Goal: Communication & Community: Ask a question

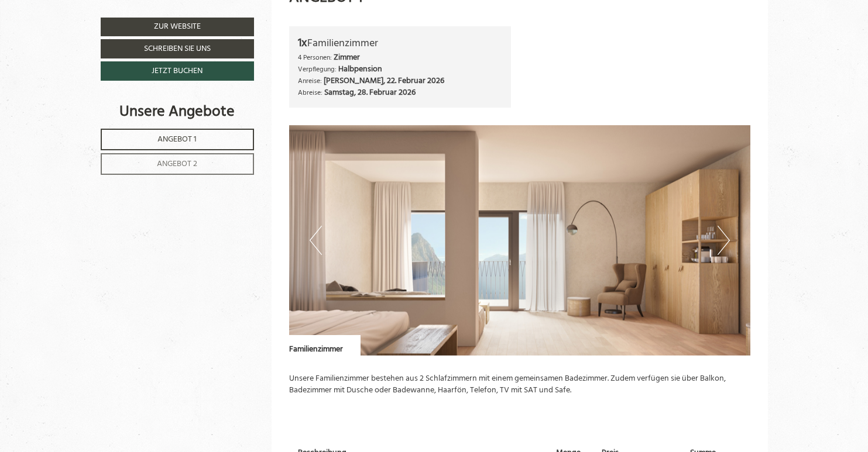
scroll to position [672, 0]
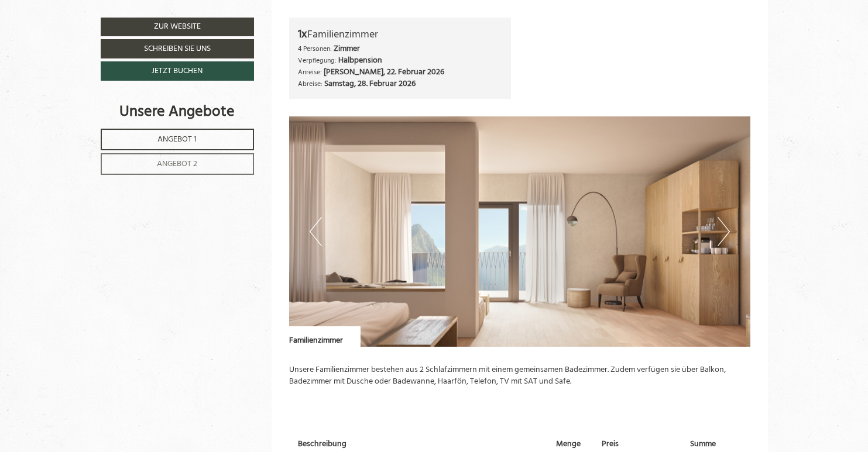
click at [723, 222] on button "Next" at bounding box center [723, 231] width 12 height 29
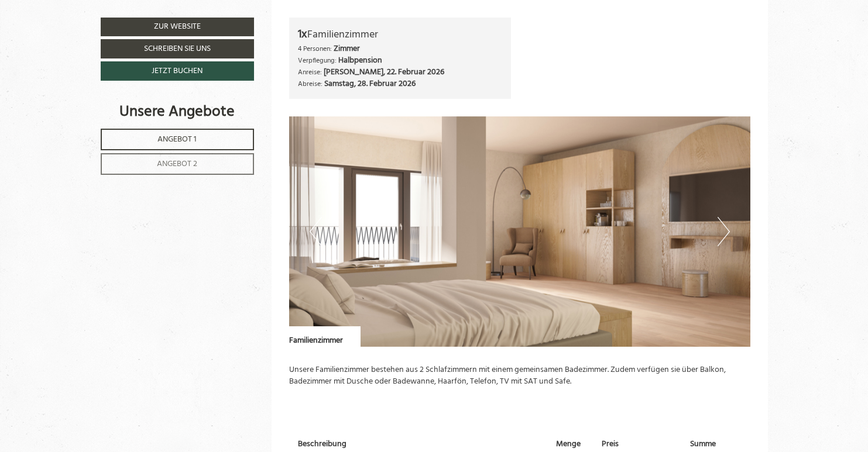
click at [723, 222] on button "Next" at bounding box center [723, 231] width 12 height 29
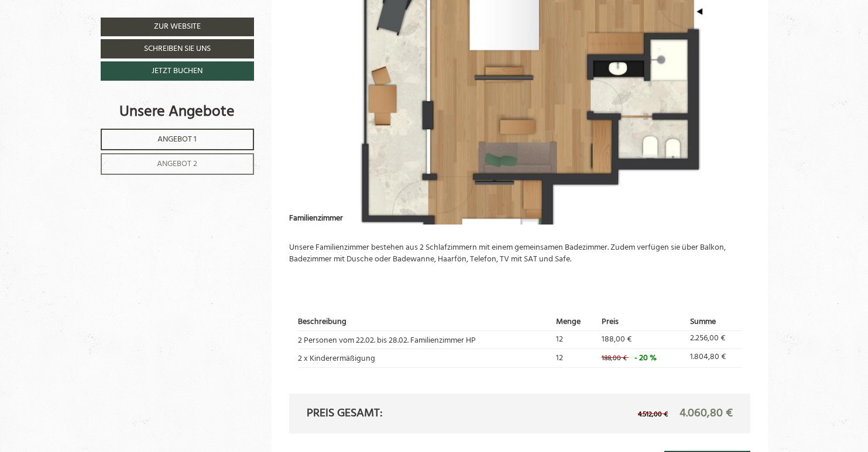
scroll to position [806, 0]
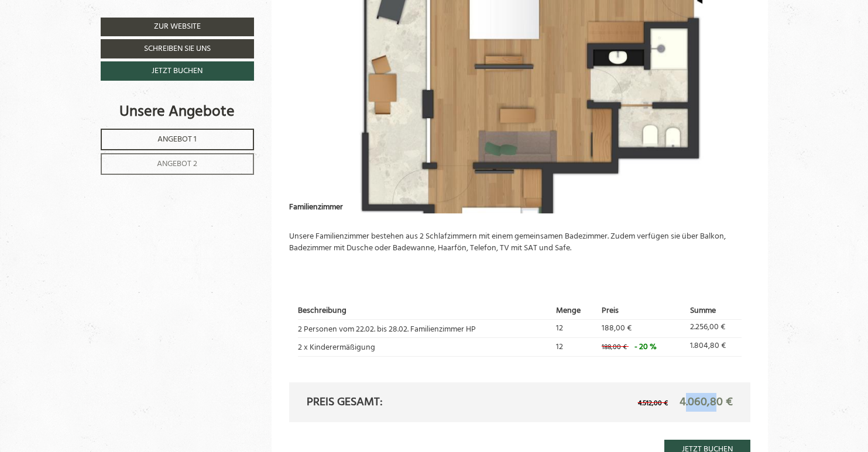
drag, startPoint x: 682, startPoint y: 398, endPoint x: 717, endPoint y: 398, distance: 34.5
click at [717, 398] on span "4.060,80 €" at bounding box center [705, 402] width 53 height 19
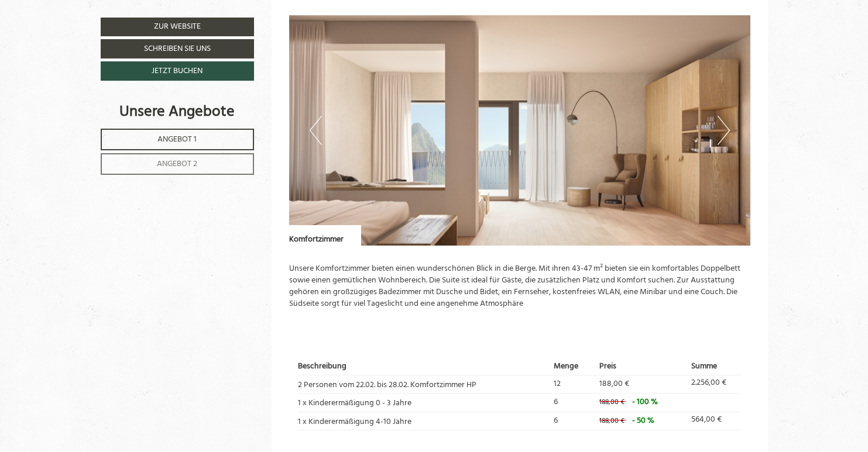
scroll to position [1460, 0]
click at [725, 116] on button "Next" at bounding box center [723, 130] width 12 height 29
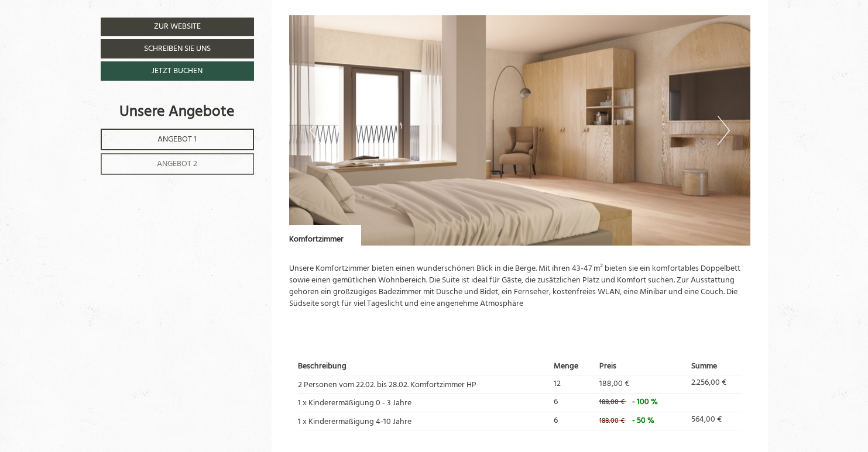
click at [725, 116] on button "Next" at bounding box center [723, 130] width 12 height 29
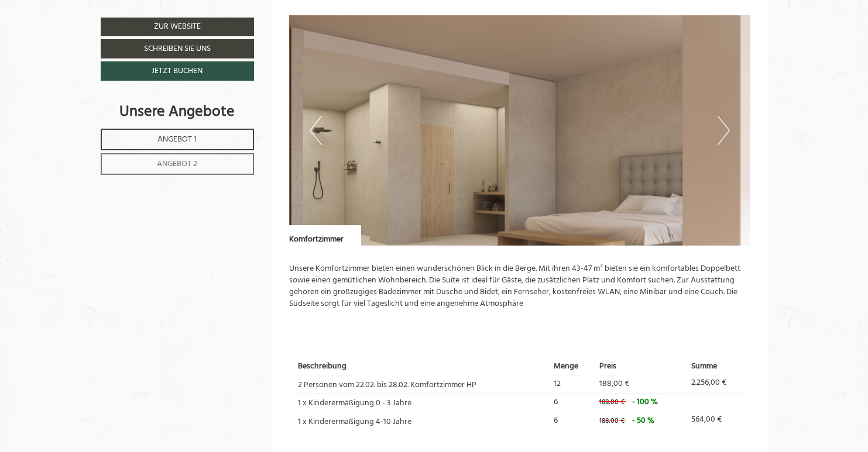
click at [725, 116] on button "Next" at bounding box center [723, 130] width 12 height 29
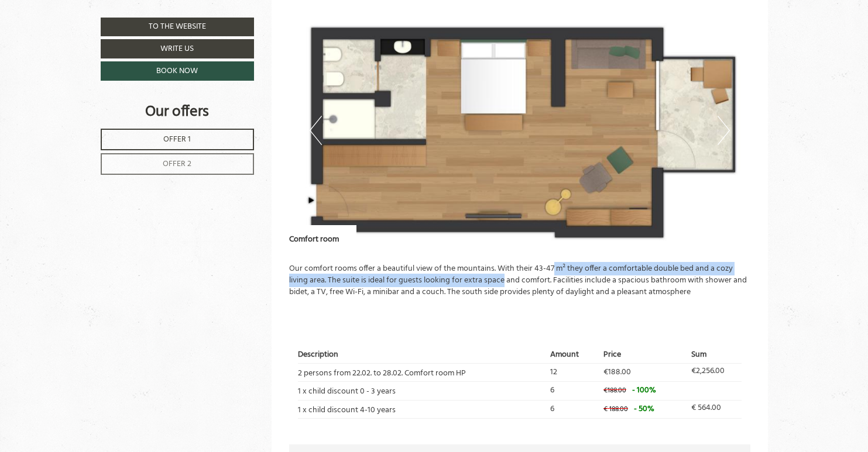
drag, startPoint x: 505, startPoint y: 261, endPoint x: 554, endPoint y: 255, distance: 49.5
click at [554, 263] on p "Our comfort rooms offer a beautiful view of the mountains. With their 43-47 m² …" at bounding box center [519, 280] width 461 height 35
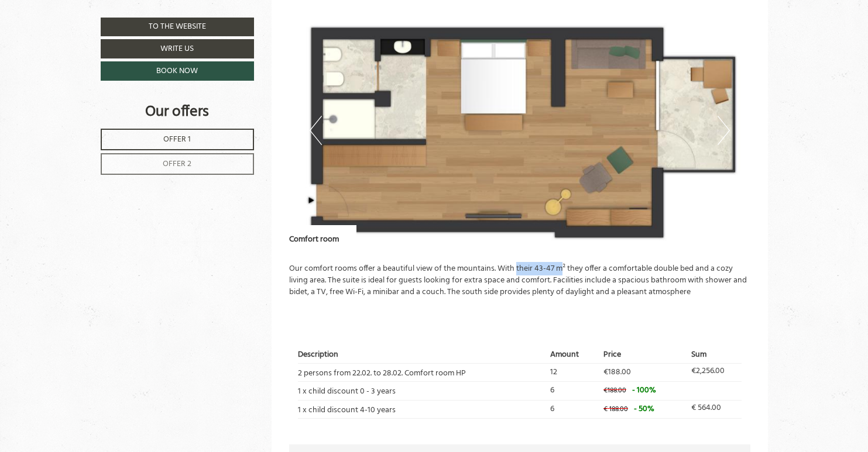
drag, startPoint x: 561, startPoint y: 255, endPoint x: 517, endPoint y: 256, distance: 43.9
click at [517, 263] on p "Our comfort rooms offer a beautiful view of the mountains. With their 43-47 m² …" at bounding box center [519, 280] width 461 height 35
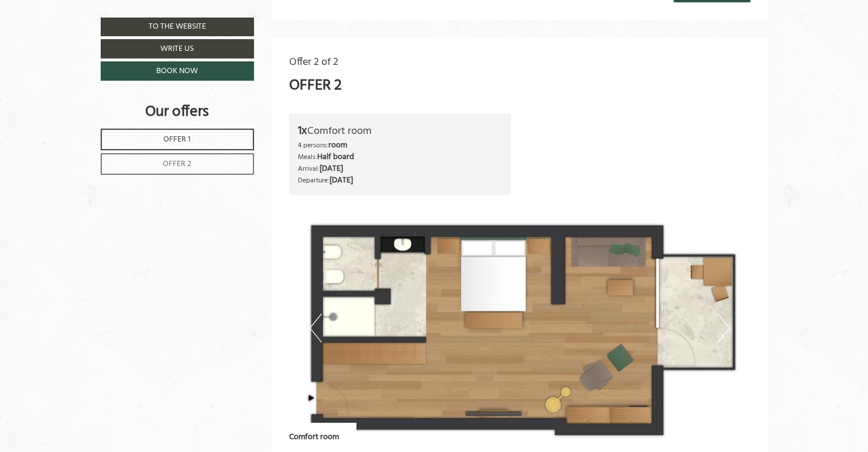
scroll to position [1268, 0]
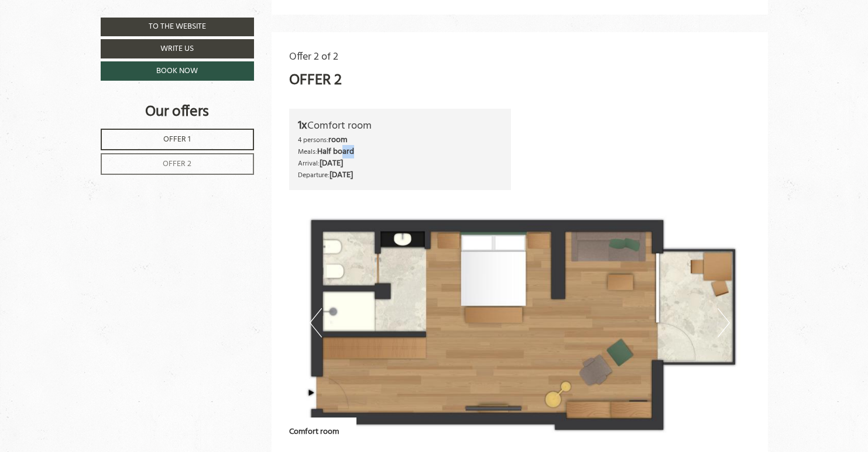
drag, startPoint x: 357, startPoint y: 141, endPoint x: 343, endPoint y: 141, distance: 14.6
click at [343, 141] on div "4 persons: room Meals: Half board" at bounding box center [400, 146] width 204 height 23
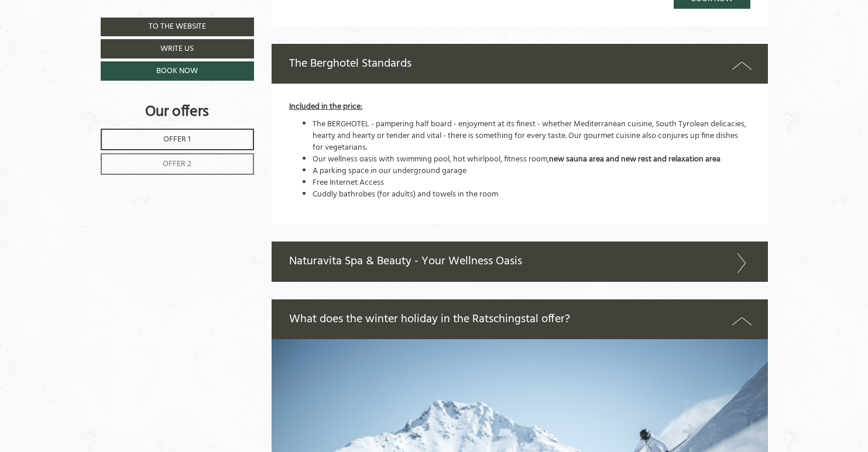
scroll to position [1962, 0]
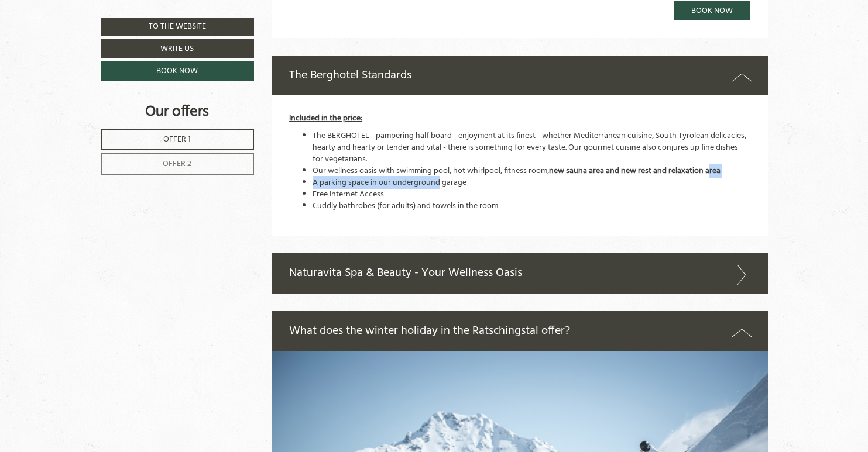
drag, startPoint x: 721, startPoint y: 151, endPoint x: 436, endPoint y: 158, distance: 285.0
click at [436, 158] on ul "The BERGHOTEL - pampering half board - enjoyment at its finest - whether Medite…" at bounding box center [519, 171] width 461 height 82
click at [411, 166] on li "Our wellness oasis with swimming pool, hot whirlpool, fitness room, new sauna a…" at bounding box center [531, 172] width 438 height 12
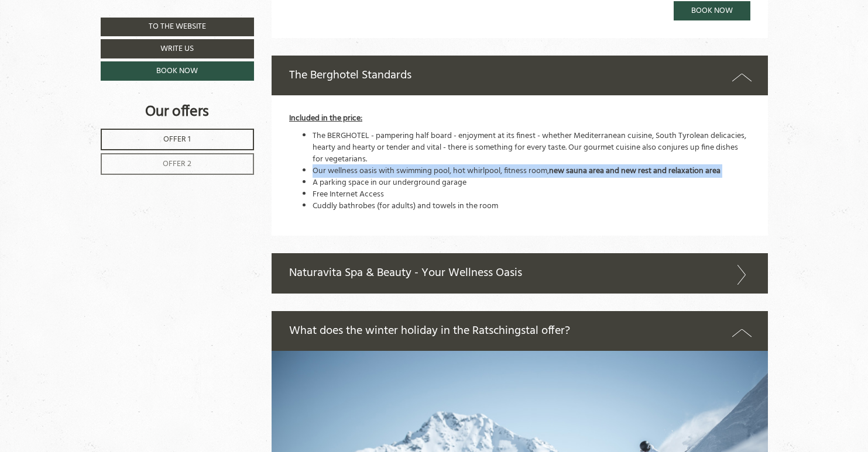
click at [411, 166] on li "Our wellness oasis with swimming pool, hot whirlpool, fitness room, new sauna a…" at bounding box center [531, 172] width 438 height 12
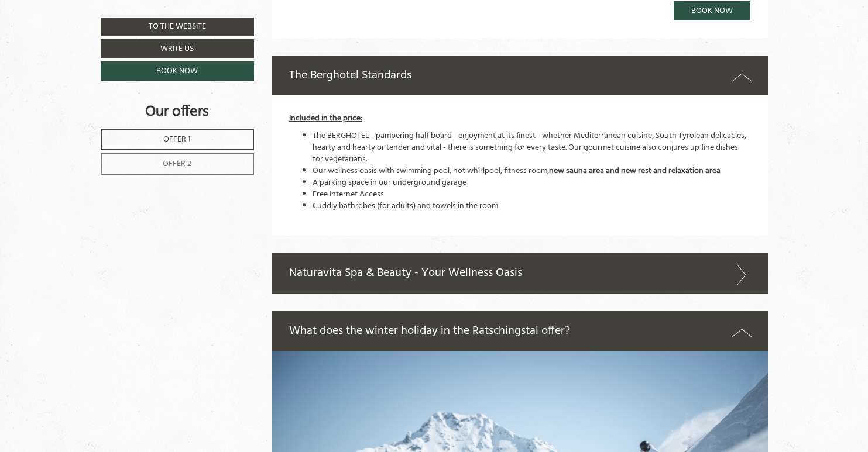
click at [414, 177] on li "A parking space in our underground garage" at bounding box center [531, 183] width 438 height 12
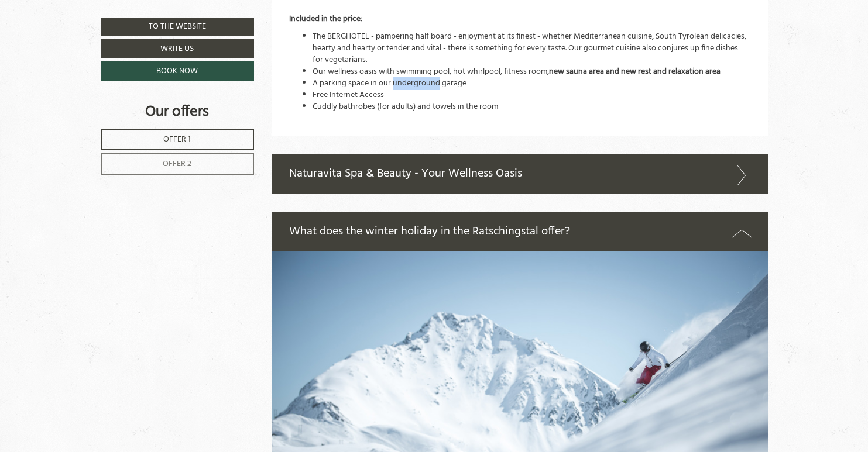
scroll to position [2073, 0]
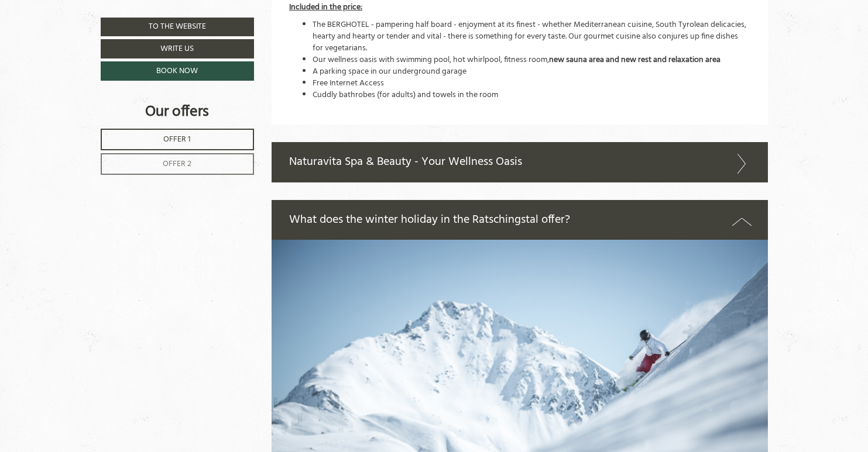
click at [737, 154] on icon at bounding box center [741, 164] width 17 height 20
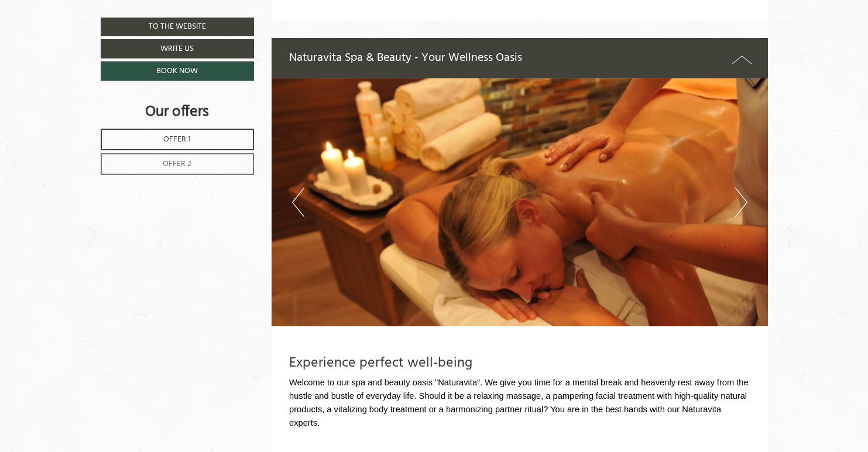
scroll to position [2180, 0]
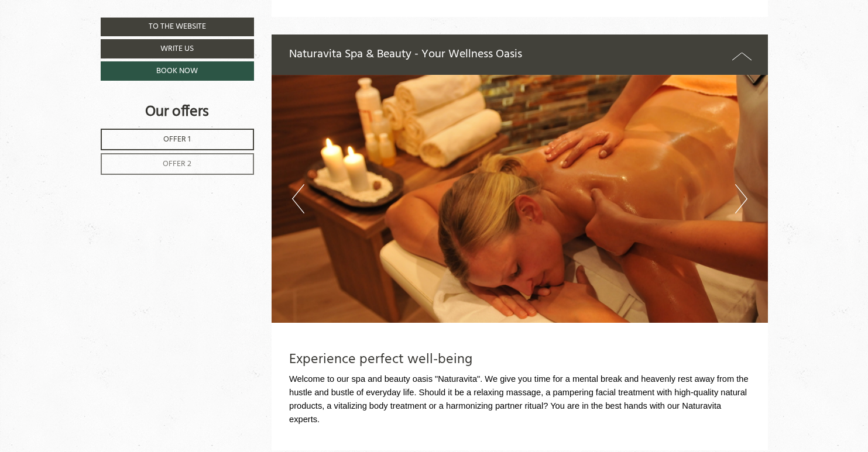
click at [740, 184] on button "Next" at bounding box center [741, 198] width 12 height 29
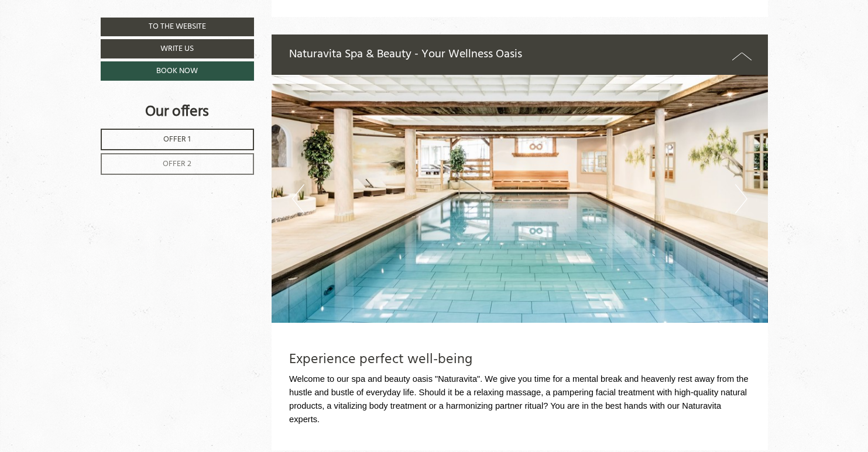
click at [746, 184] on button "Next" at bounding box center [741, 198] width 12 height 29
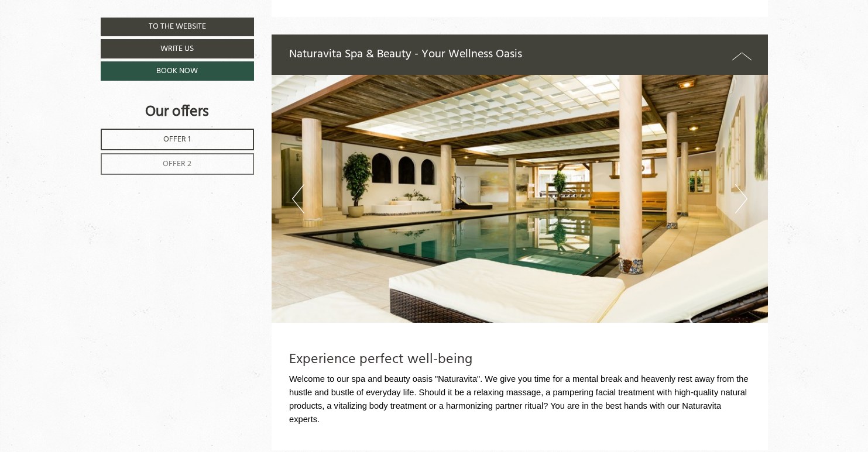
click at [746, 184] on button "Next" at bounding box center [741, 198] width 12 height 29
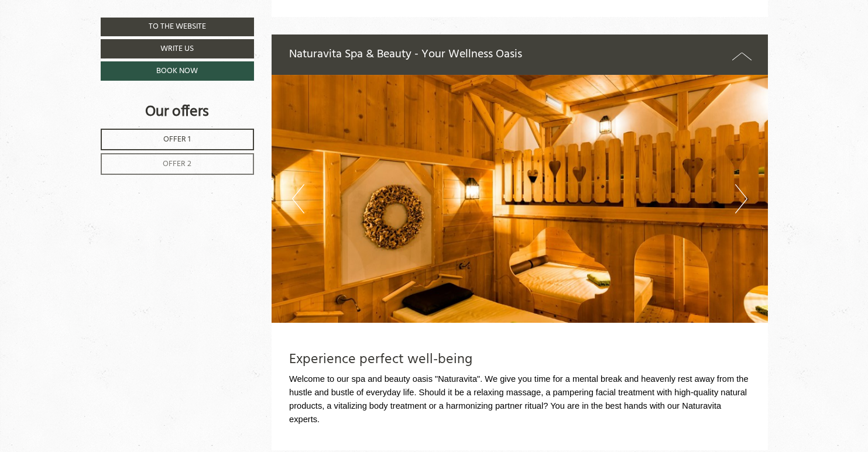
click at [745, 184] on button "Next" at bounding box center [741, 198] width 12 height 29
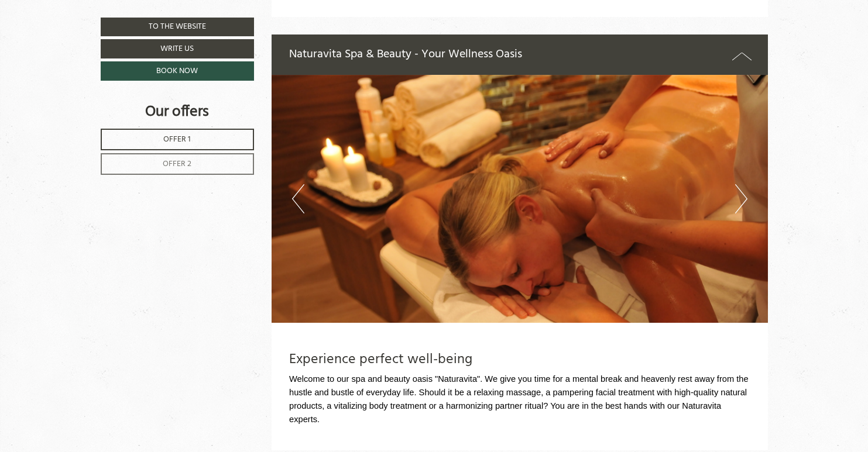
click at [745, 184] on button "Next" at bounding box center [741, 198] width 12 height 29
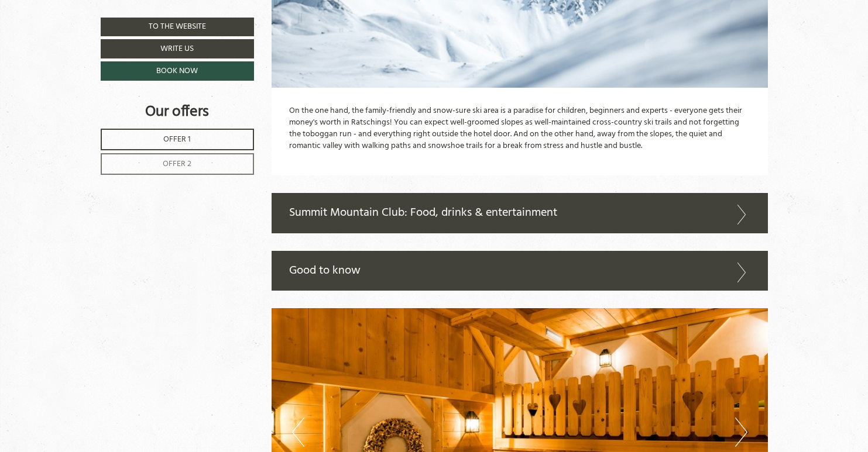
scroll to position [2850, 0]
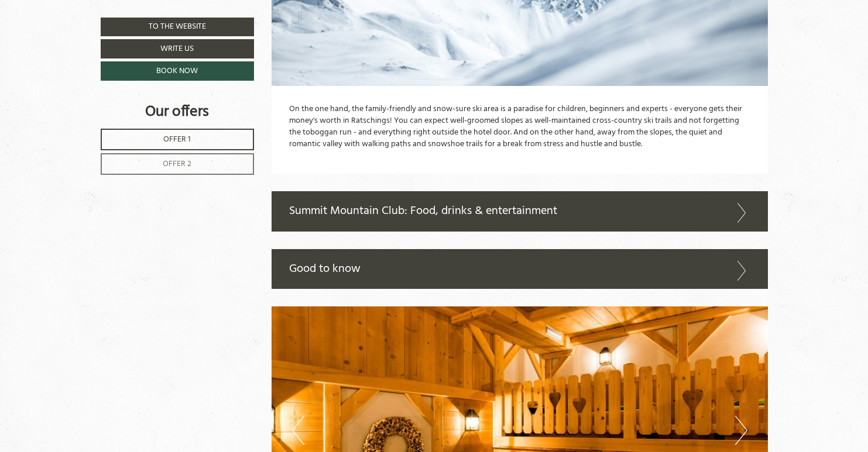
click at [748, 203] on icon at bounding box center [741, 213] width 17 height 20
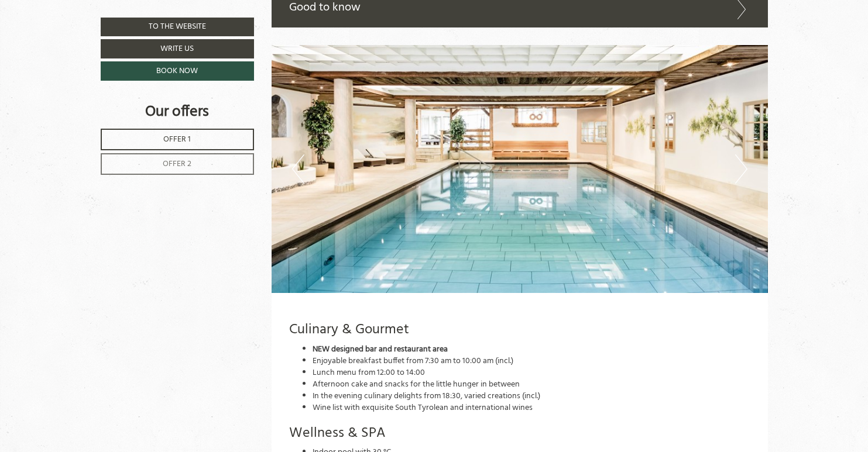
scroll to position [3489, 0]
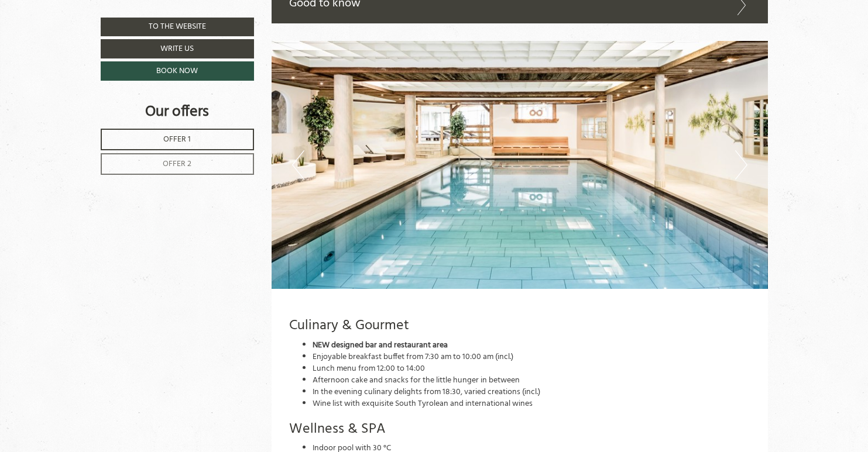
click at [741, 150] on button "Next" at bounding box center [741, 164] width 12 height 29
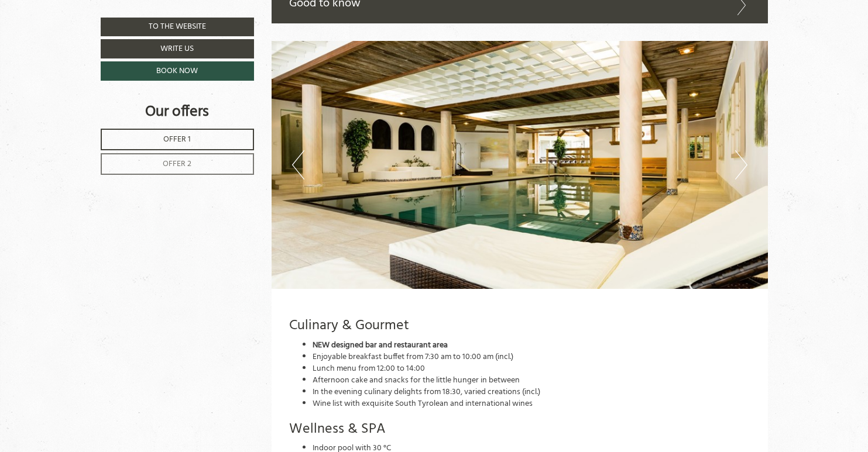
click at [741, 150] on button "Next" at bounding box center [741, 164] width 12 height 29
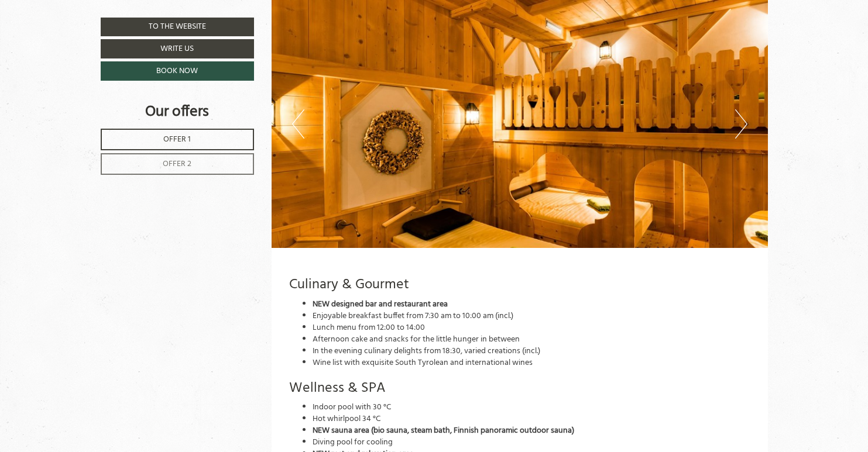
scroll to position [3533, 0]
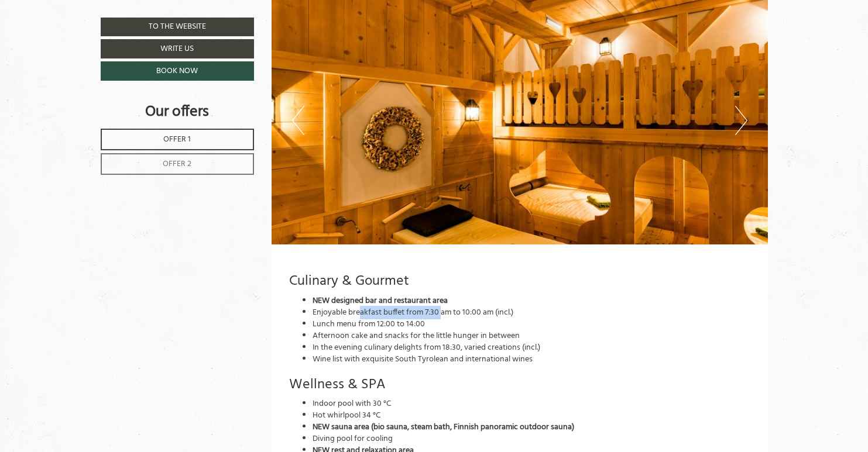
drag, startPoint x: 434, startPoint y: 278, endPoint x: 362, endPoint y: 278, distance: 72.0
click at [362, 306] on span "Enjoyable breakfast buffet from 7:30 am to 10:00 am (incl.)" at bounding box center [412, 312] width 201 height 13
click at [370, 318] on span "Lunch menu from 12:00 to 14:00" at bounding box center [368, 324] width 112 height 13
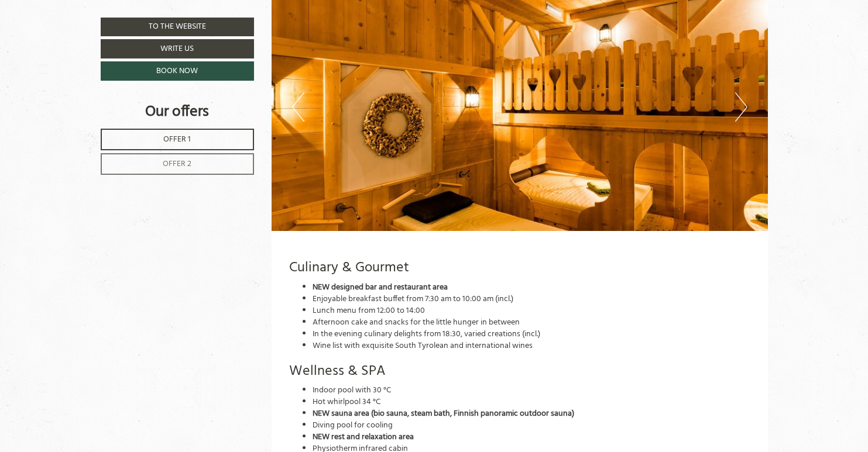
scroll to position [3554, 0]
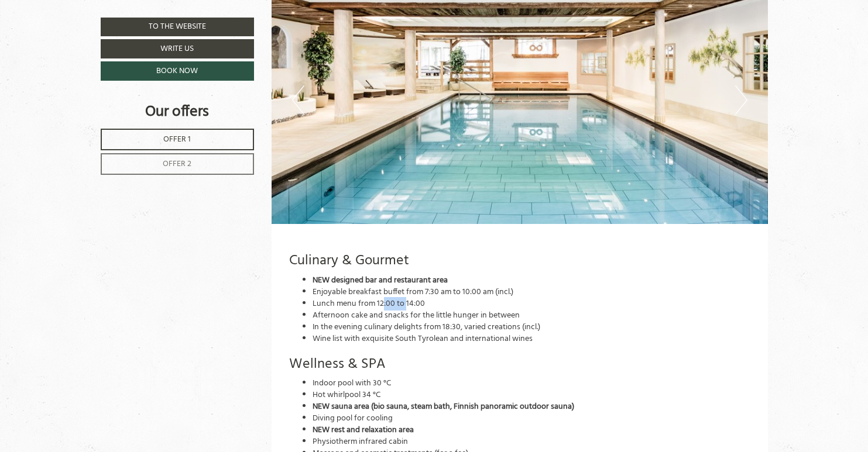
drag, startPoint x: 381, startPoint y: 272, endPoint x: 404, endPoint y: 272, distance: 23.4
click at [404, 297] on span "Lunch menu from 12:00 to 14:00" at bounding box center [368, 303] width 112 height 13
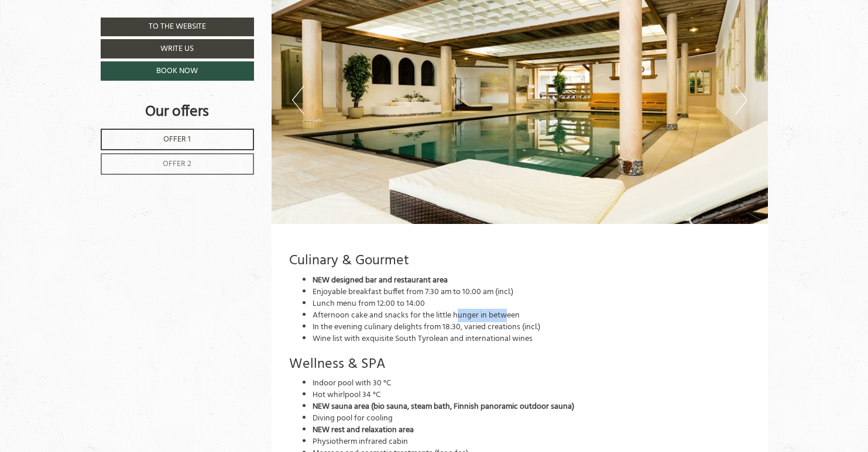
drag, startPoint x: 506, startPoint y: 286, endPoint x: 456, endPoint y: 286, distance: 50.3
click at [456, 309] on span "Afternoon cake and snacks for the little hunger in between" at bounding box center [415, 315] width 207 height 13
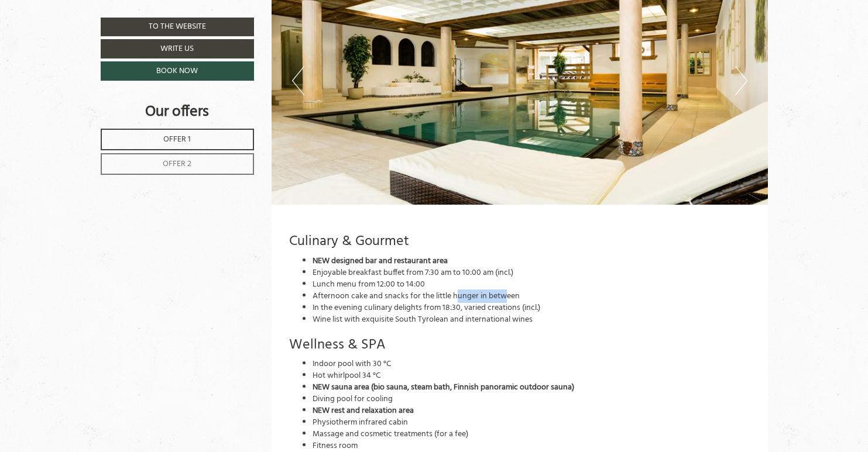
scroll to position [3575, 0]
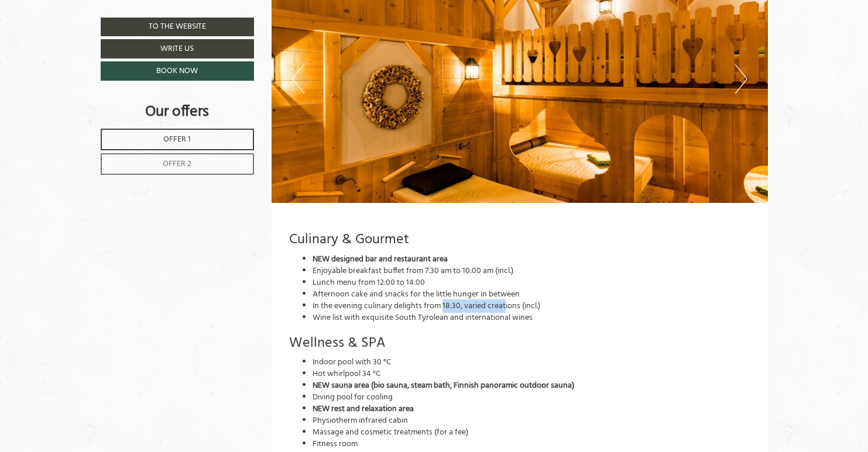
drag, startPoint x: 442, startPoint y: 273, endPoint x: 505, endPoint y: 274, distance: 62.6
click at [505, 300] on span "In the evening culinary delights from 18:30, varied creations (incl.)" at bounding box center [426, 306] width 228 height 13
drag, startPoint x: 395, startPoint y: 288, endPoint x: 524, endPoint y: 281, distance: 129.5
click at [525, 282] on ul "NEW designed bar and restaurant area Enjoyable breakfast buffet from 7:30 am to…" at bounding box center [519, 289] width 461 height 70
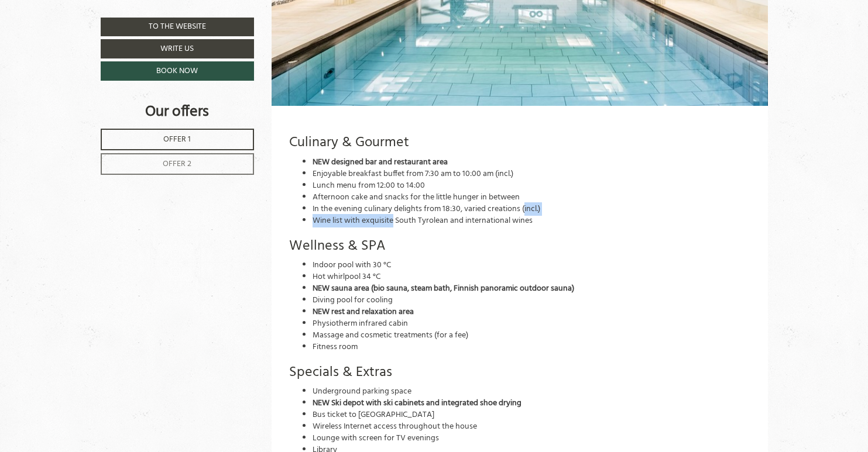
scroll to position [3674, 0]
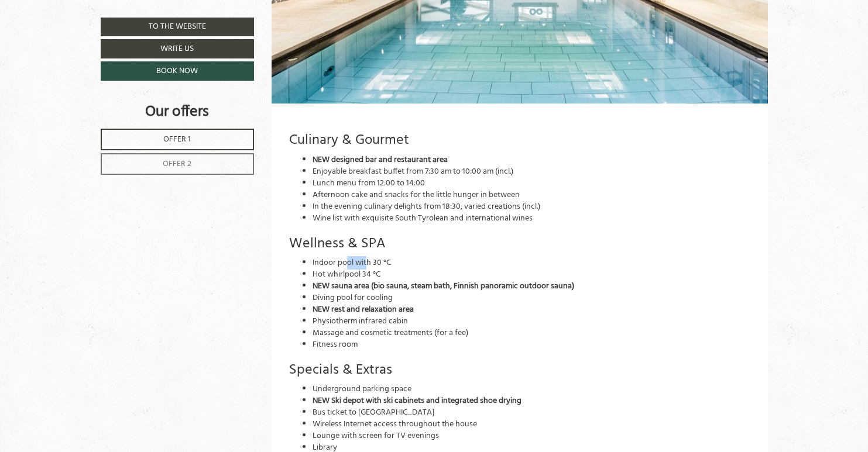
drag, startPoint x: 348, startPoint y: 237, endPoint x: 369, endPoint y: 237, distance: 21.1
click at [369, 257] on li "Indoor pool with 30 °C" at bounding box center [531, 263] width 438 height 12
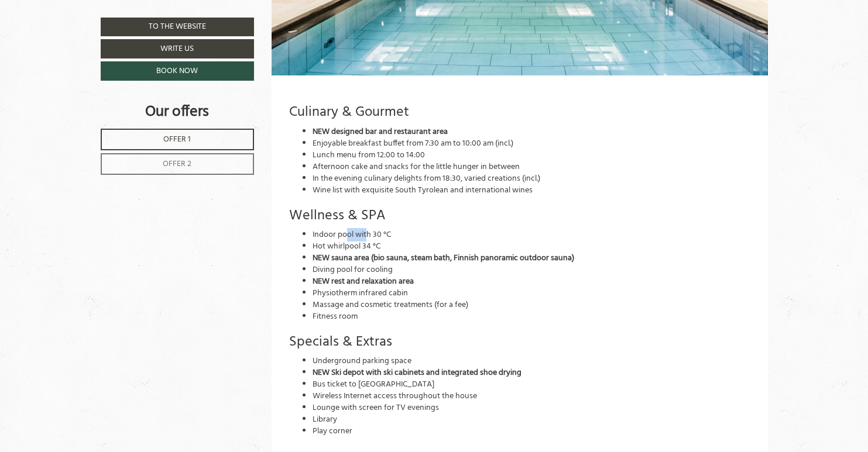
scroll to position [3705, 0]
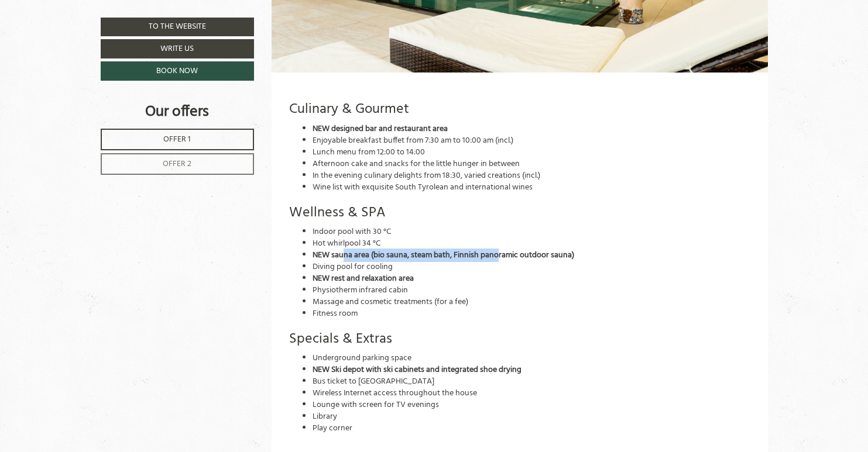
drag, startPoint x: 345, startPoint y: 231, endPoint x: 511, endPoint y: 230, distance: 166.7
click at [511, 249] on strong "NEW sauna area (bio sauna, steam bath, Finnish panoramic outdoor sauna)" at bounding box center [443, 255] width 262 height 13
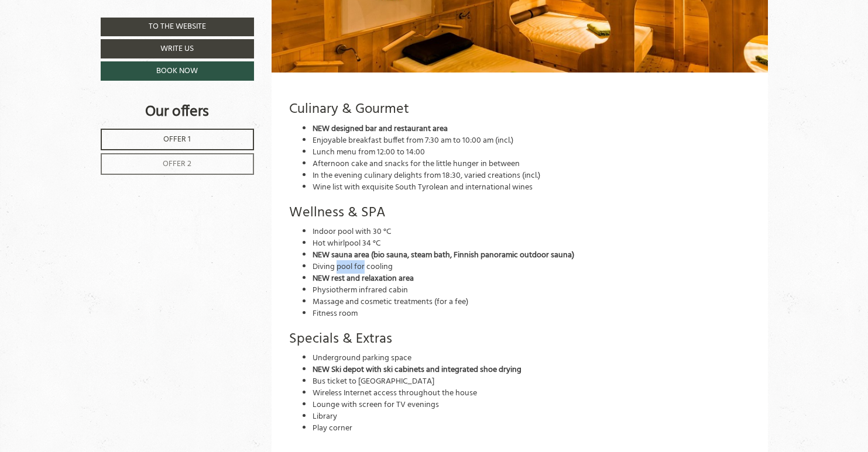
drag, startPoint x: 338, startPoint y: 235, endPoint x: 363, endPoint y: 239, distance: 26.1
click at [363, 262] on li "Diving pool for cooling" at bounding box center [531, 268] width 438 height 12
drag, startPoint x: 336, startPoint y: 251, endPoint x: 391, endPoint y: 250, distance: 54.4
click at [391, 272] on strong "NEW rest and relaxation area" at bounding box center [362, 278] width 101 height 13
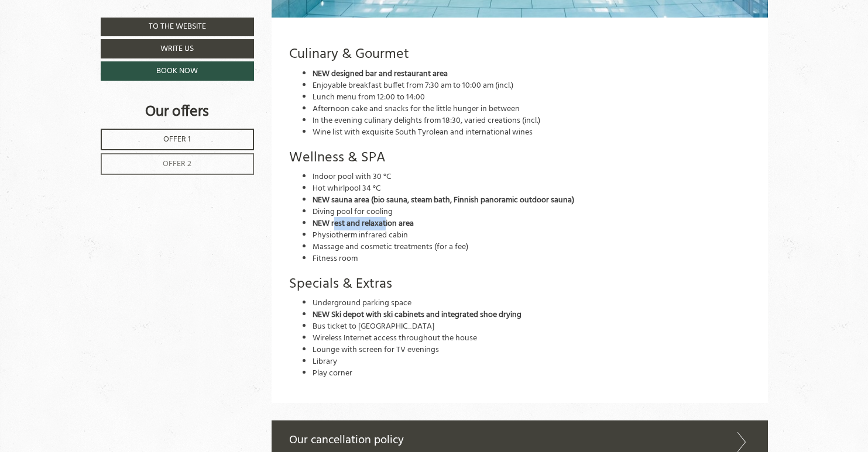
scroll to position [3772, 0]
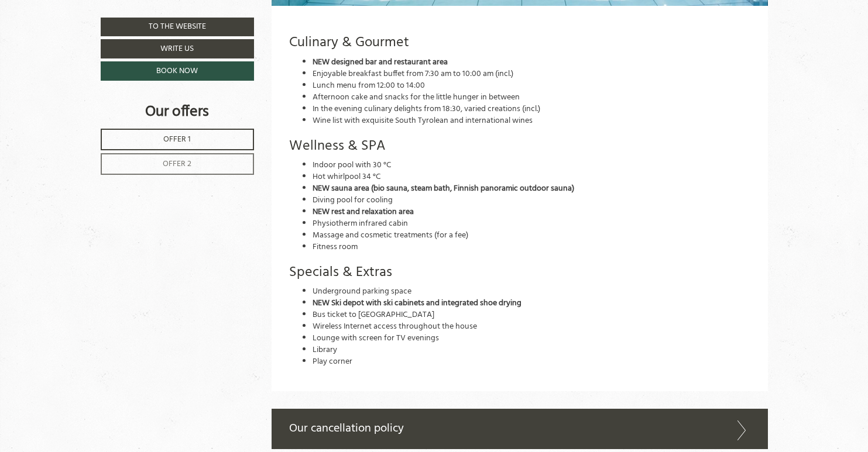
click at [337, 242] on li "Fitness room" at bounding box center [531, 248] width 438 height 12
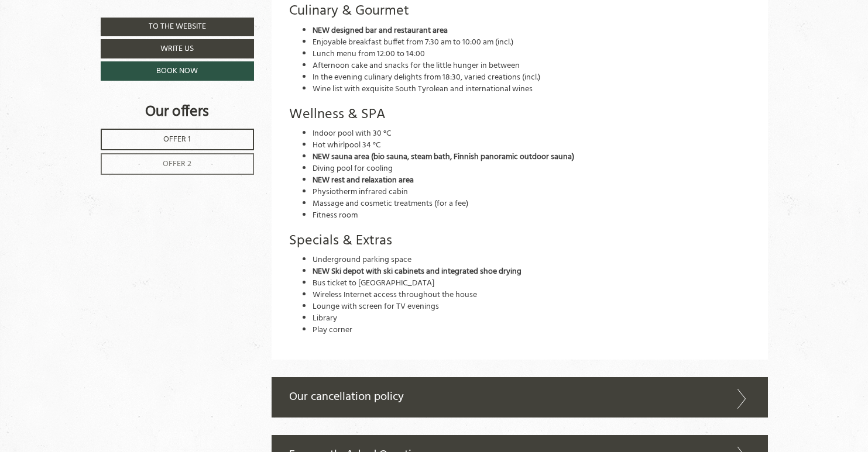
scroll to position [3812, 0]
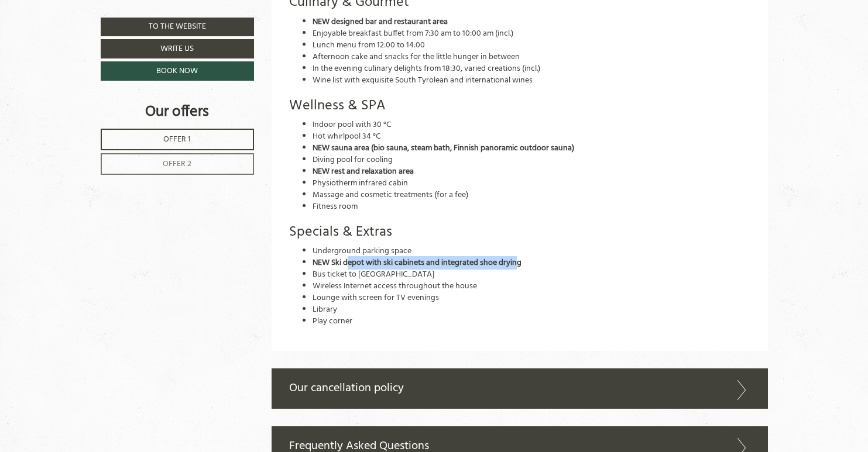
drag, startPoint x: 531, startPoint y: 234, endPoint x: 347, endPoint y: 234, distance: 183.7
click at [347, 256] on span "NEW Ski depot with ski cabinets and integrated shoe drying" at bounding box center [416, 262] width 209 height 13
click at [342, 268] on span "Bus ticket to [GEOGRAPHIC_DATA]" at bounding box center [373, 274] width 122 height 13
click at [351, 281] on li "Wireless Internet access throughout the house" at bounding box center [531, 287] width 438 height 12
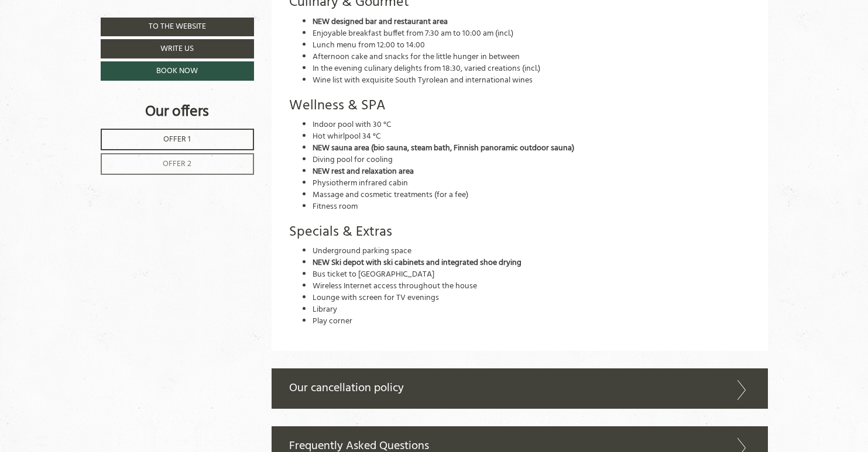
click at [351, 281] on li "Wireless Internet access throughout the house" at bounding box center [531, 287] width 438 height 12
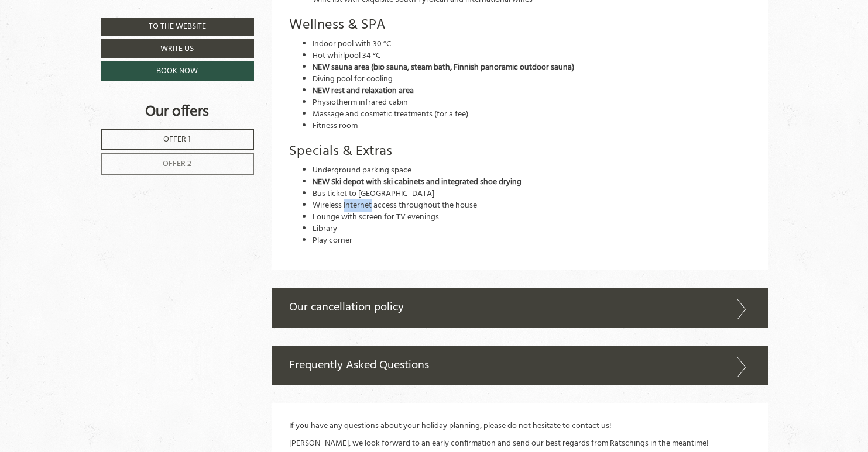
scroll to position [3896, 0]
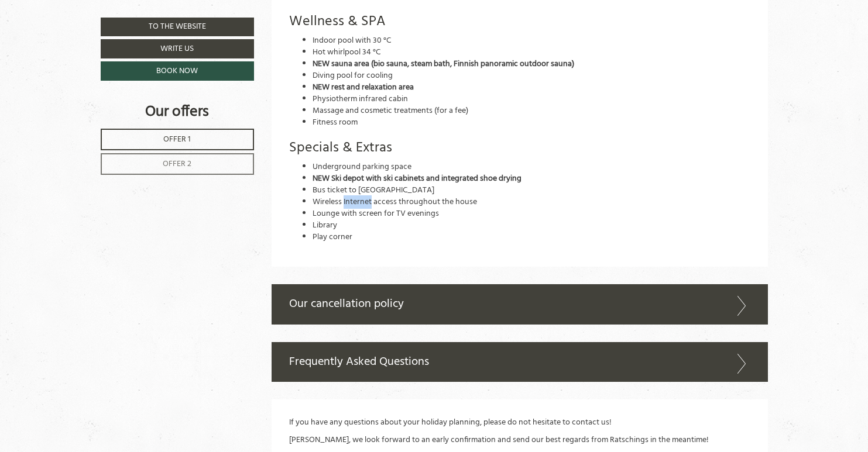
click at [333, 232] on li "Play corner" at bounding box center [531, 238] width 438 height 12
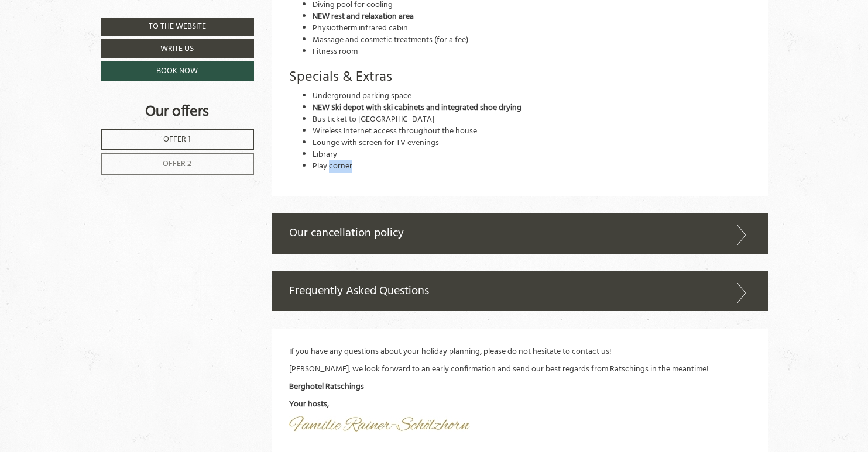
scroll to position [4051, 0]
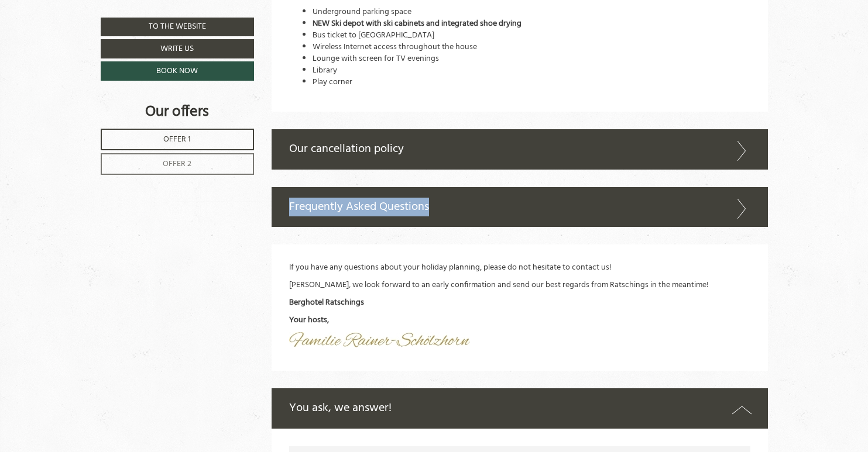
click at [752, 187] on div "Frequently Asked Questions" at bounding box center [519, 207] width 496 height 40
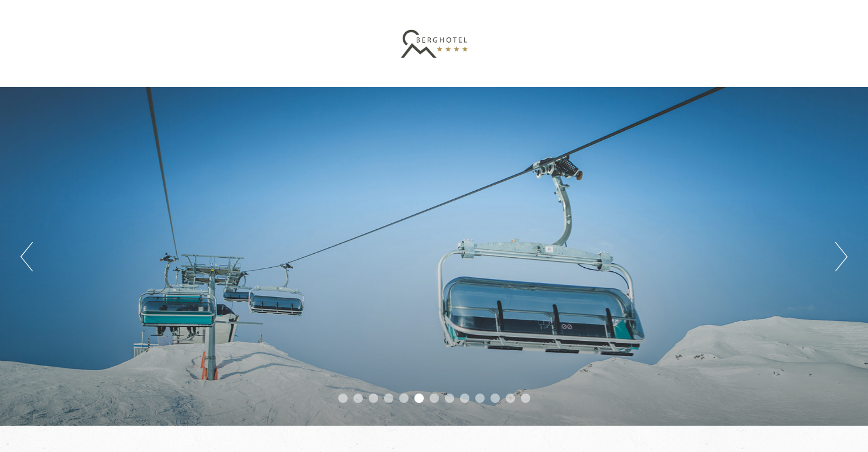
scroll to position [39, 0]
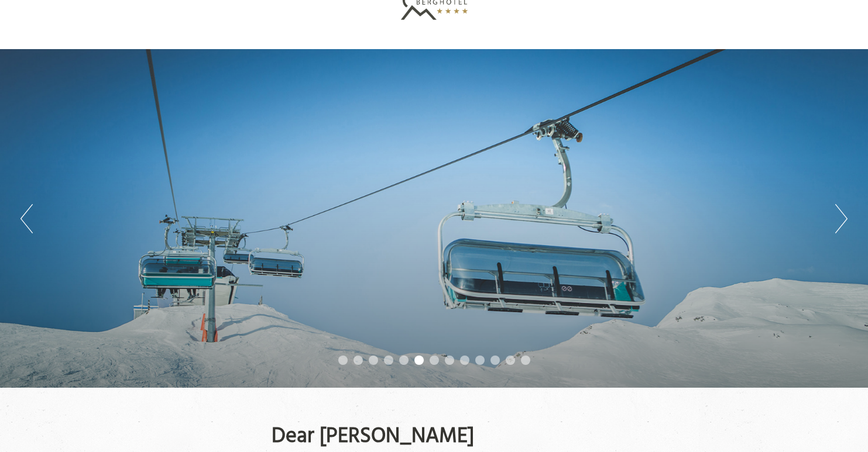
click at [841, 209] on button "Next" at bounding box center [841, 218] width 12 height 29
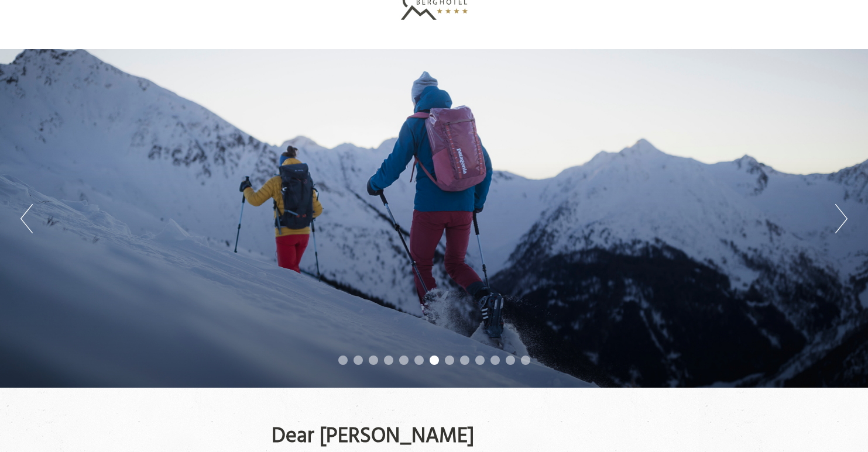
click at [841, 209] on button "Next" at bounding box center [841, 218] width 12 height 29
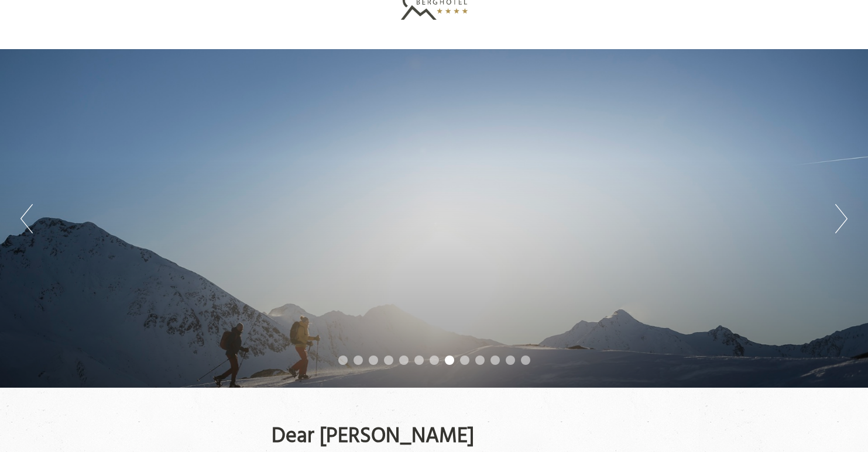
click at [841, 209] on button "Next" at bounding box center [841, 218] width 12 height 29
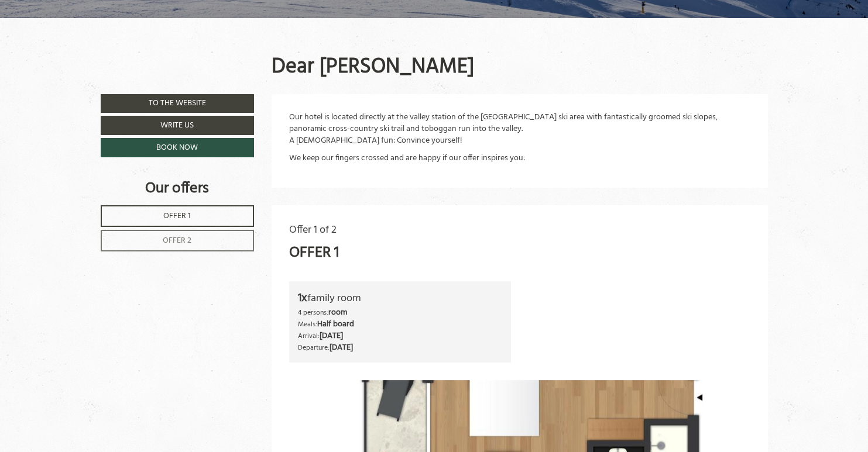
scroll to position [428, 0]
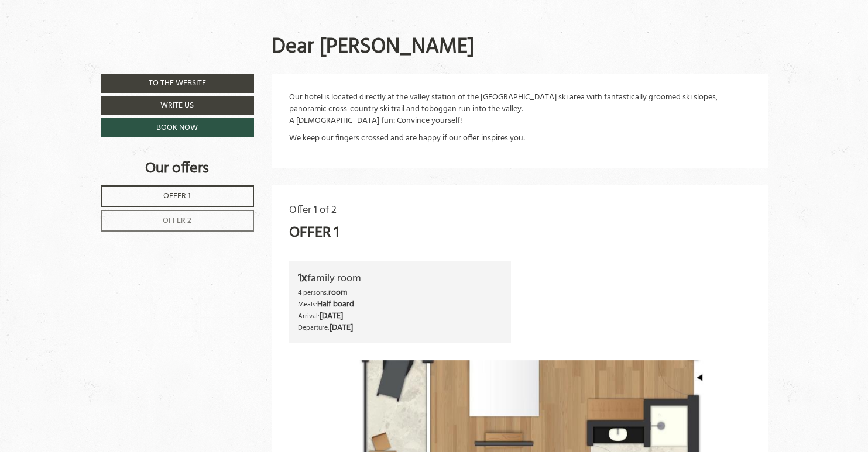
click at [169, 74] on link "TO THE WEBSITE" at bounding box center [178, 83] width 154 height 19
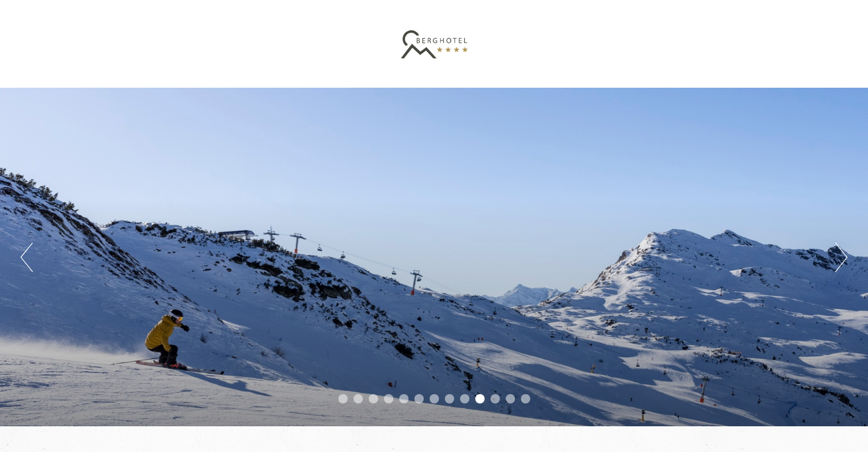
scroll to position [0, 0]
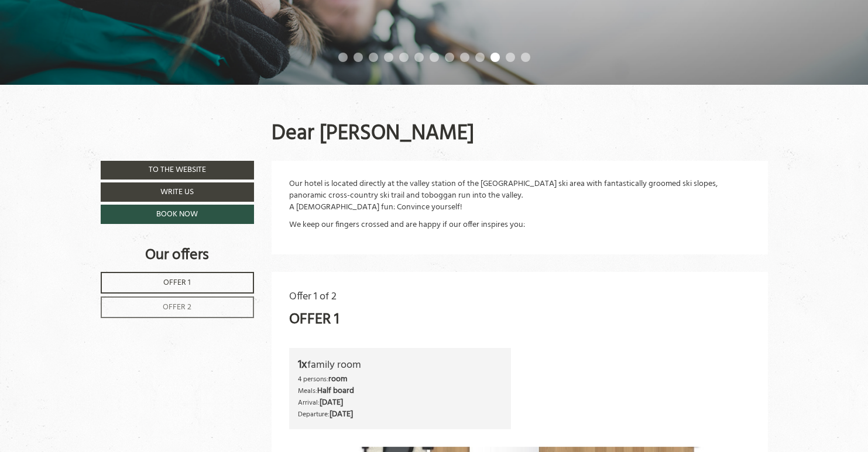
click at [200, 185] on link "Write us" at bounding box center [178, 192] width 154 height 19
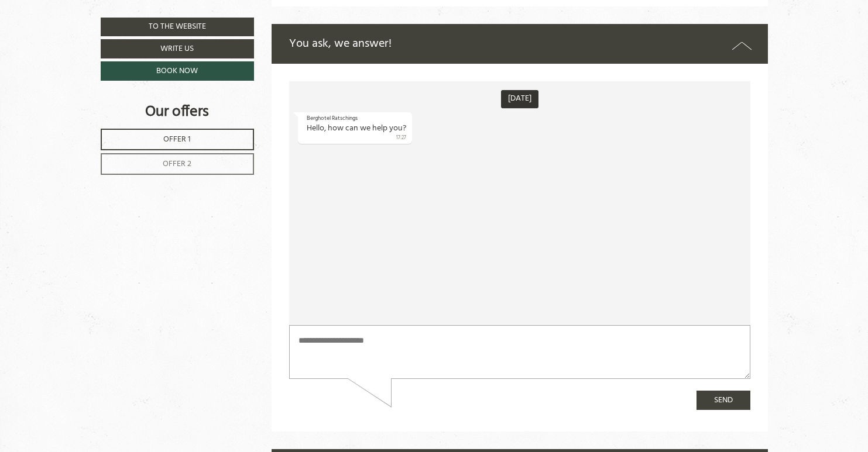
scroll to position [4962, 0]
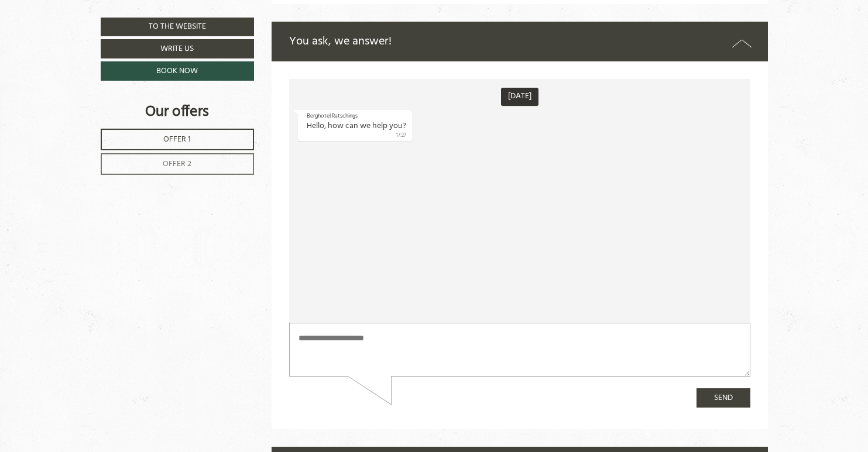
click at [348, 377] on div at bounding box center [519, 350] width 461 height 54
click at [362, 345] on textarea at bounding box center [519, 350] width 461 height 54
paste textarea "**********"
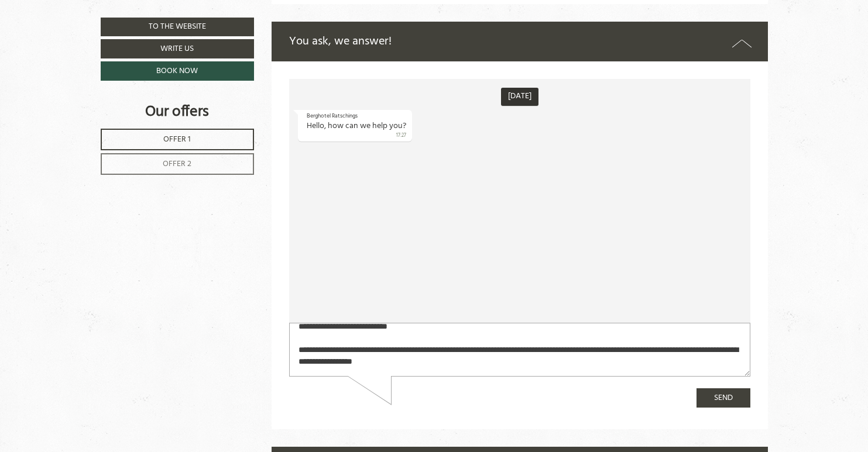
scroll to position [97, 0]
type textarea "**********"
click at [704, 391] on button "send" at bounding box center [723, 397] width 54 height 19
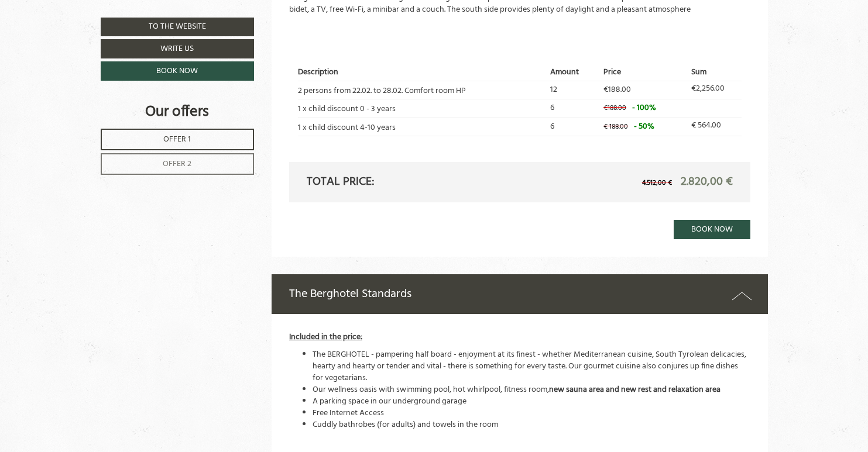
scroll to position [1734, 0]
